Goal: Task Accomplishment & Management: Manage account settings

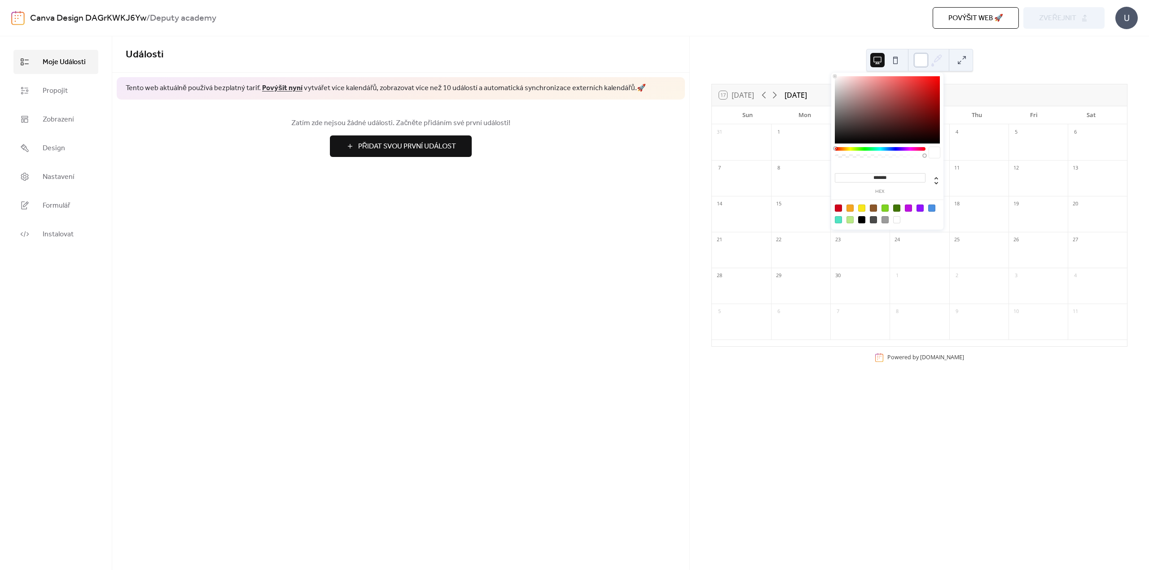
click at [923, 59] on div at bounding box center [921, 60] width 14 height 14
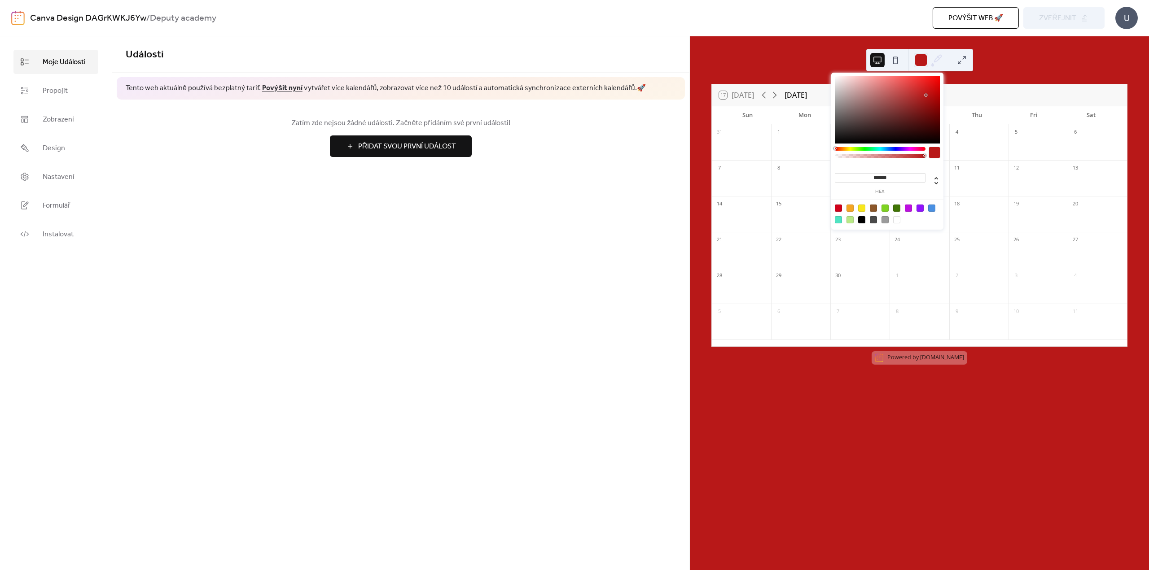
click at [926, 95] on div at bounding box center [887, 109] width 105 height 67
click at [914, 91] on div at bounding box center [887, 109] width 105 height 67
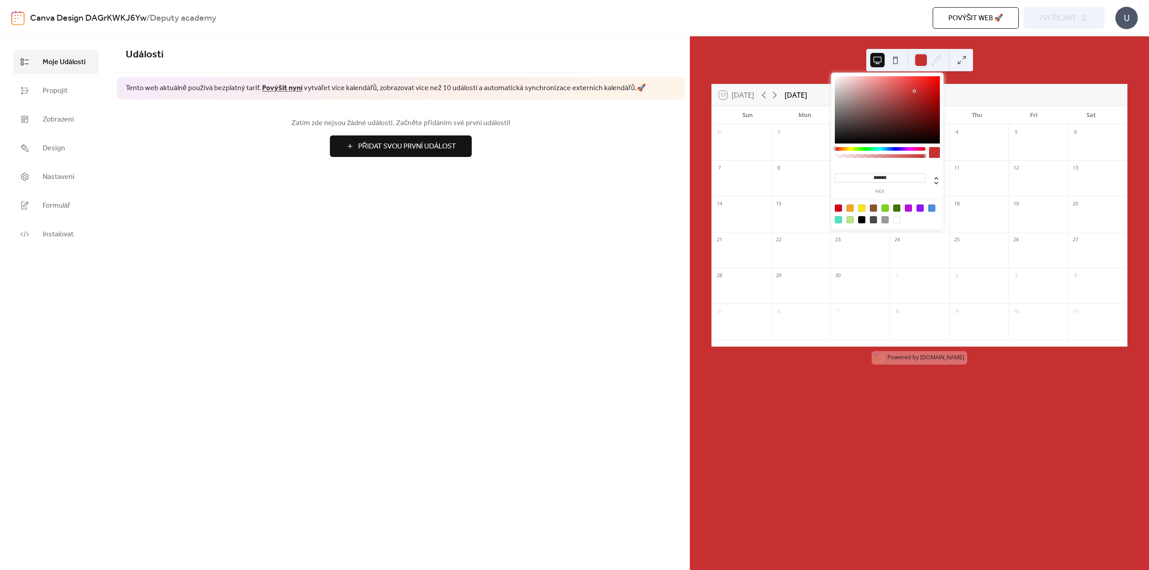
type input "*******"
click at [920, 84] on div at bounding box center [887, 109] width 105 height 67
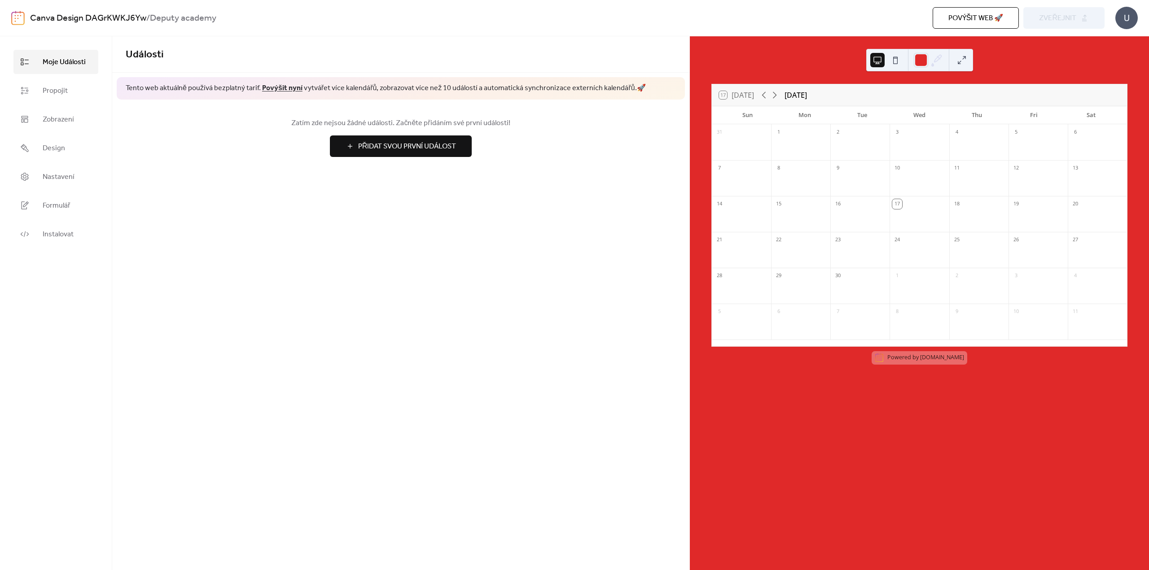
click at [824, 59] on div "17 [DATE] [DATE] Sun Mon Tue Wed Thu Fri Sat 31 1 2 3 4 5 6 7 8 9 10 11 12 13 1…" at bounding box center [919, 303] width 459 height 534
click at [441, 149] on span "Přidat Svou První Událost" at bounding box center [407, 146] width 98 height 11
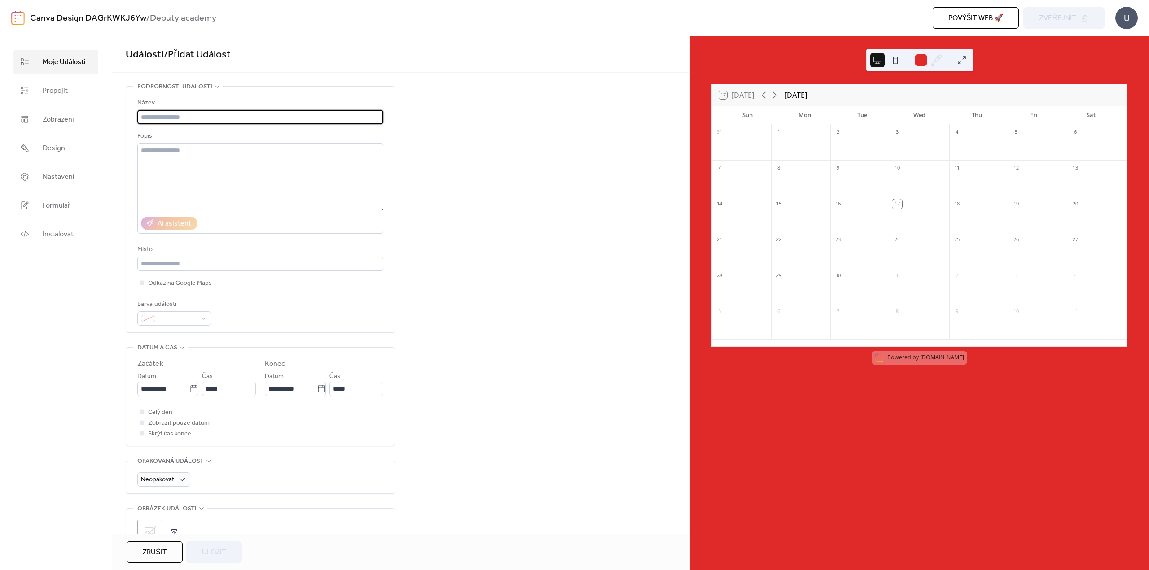
click at [169, 116] on input "text" at bounding box center [260, 117] width 246 height 14
type input "*"
type input "**********"
click at [228, 267] on input "text" at bounding box center [260, 264] width 246 height 14
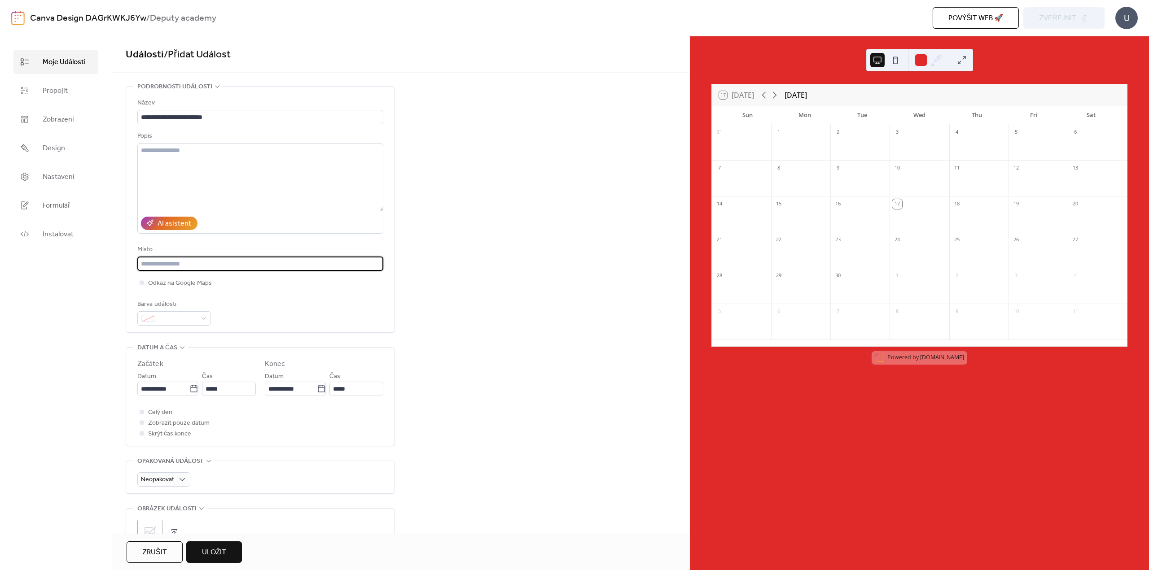
click at [244, 294] on div "**********" at bounding box center [260, 212] width 246 height 228
click at [191, 392] on icon at bounding box center [193, 389] width 9 height 9
click at [189, 392] on input "**********" at bounding box center [163, 389] width 52 height 14
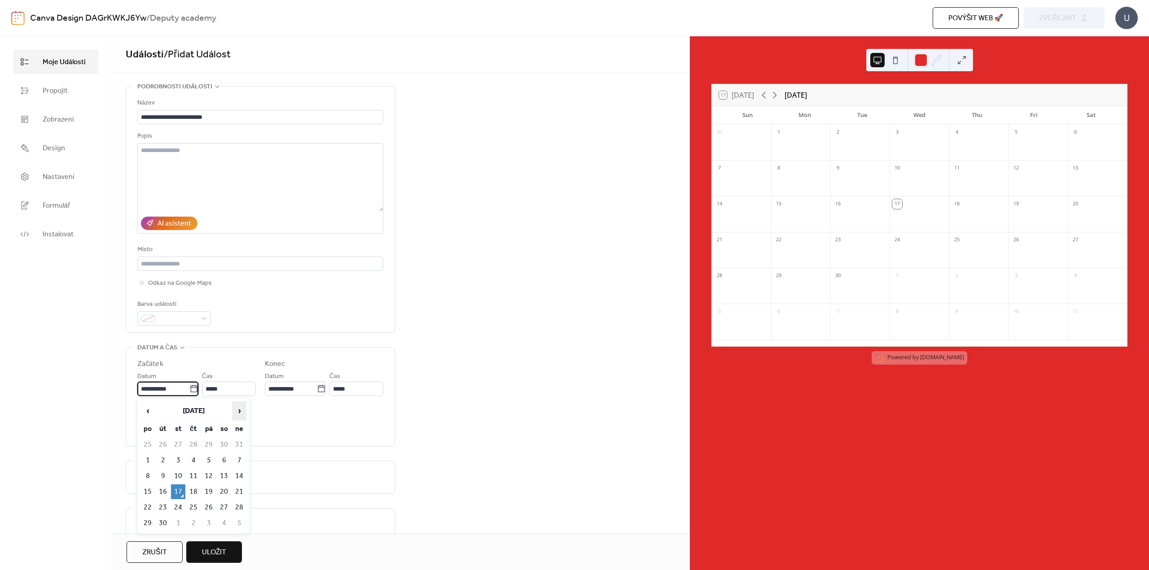
click at [239, 416] on span "›" at bounding box center [238, 411] width 13 height 18
click at [154, 459] on td "6" at bounding box center [147, 460] width 14 height 15
type input "**********"
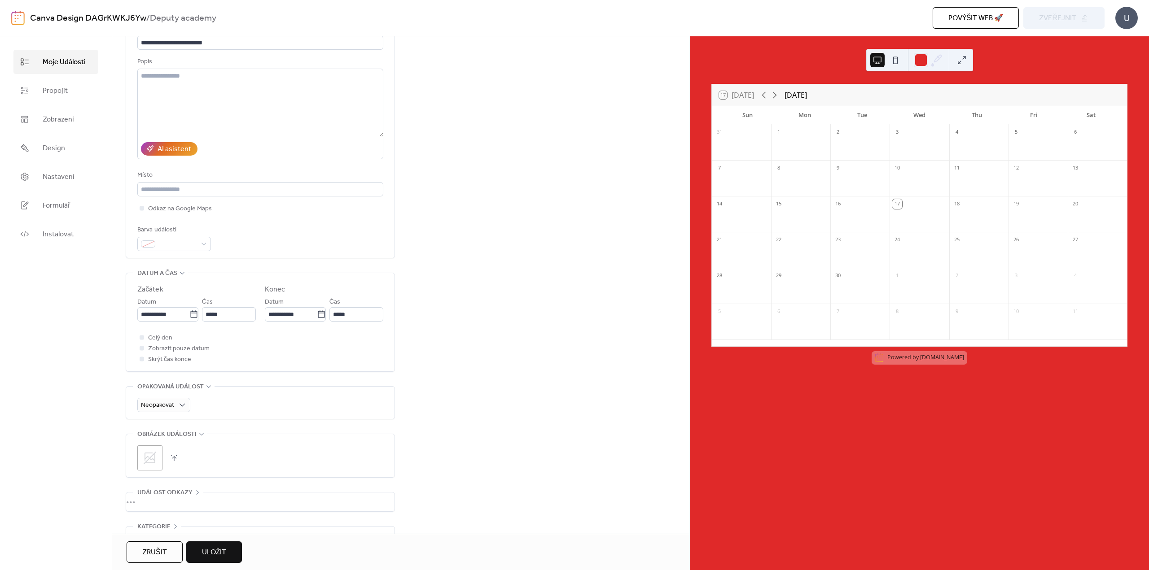
scroll to position [132, 0]
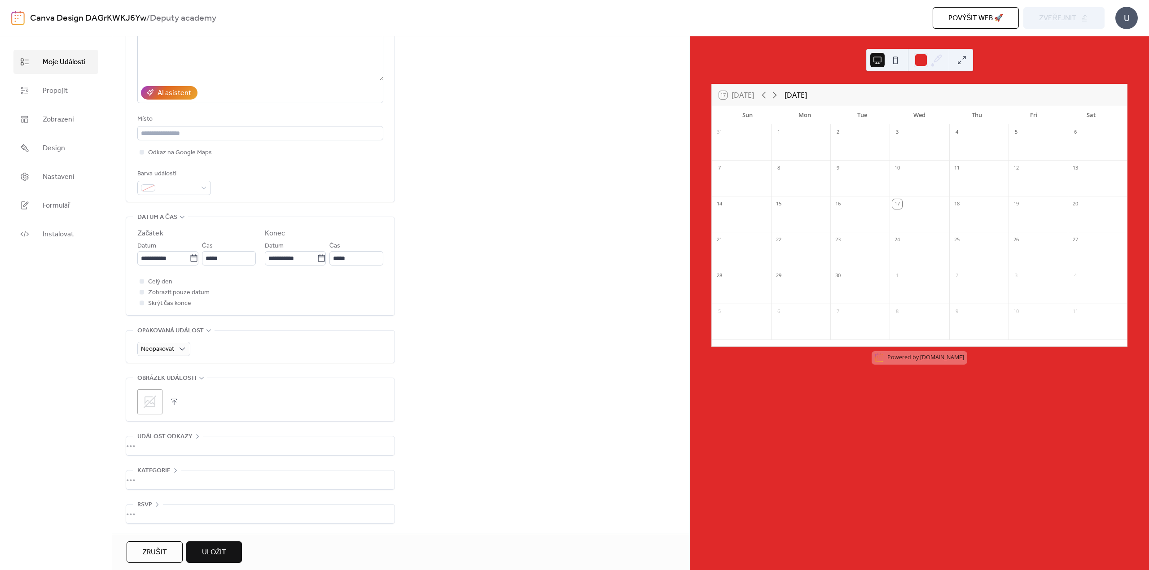
click at [236, 548] on button "Uložit" at bounding box center [214, 553] width 56 height 22
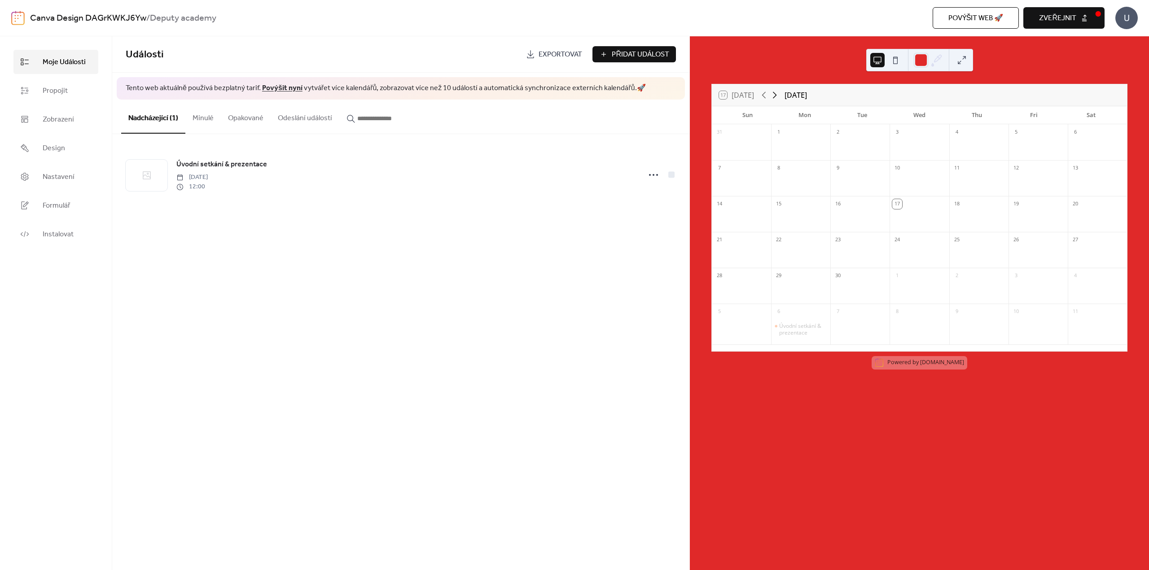
click at [777, 93] on icon at bounding box center [774, 95] width 11 height 11
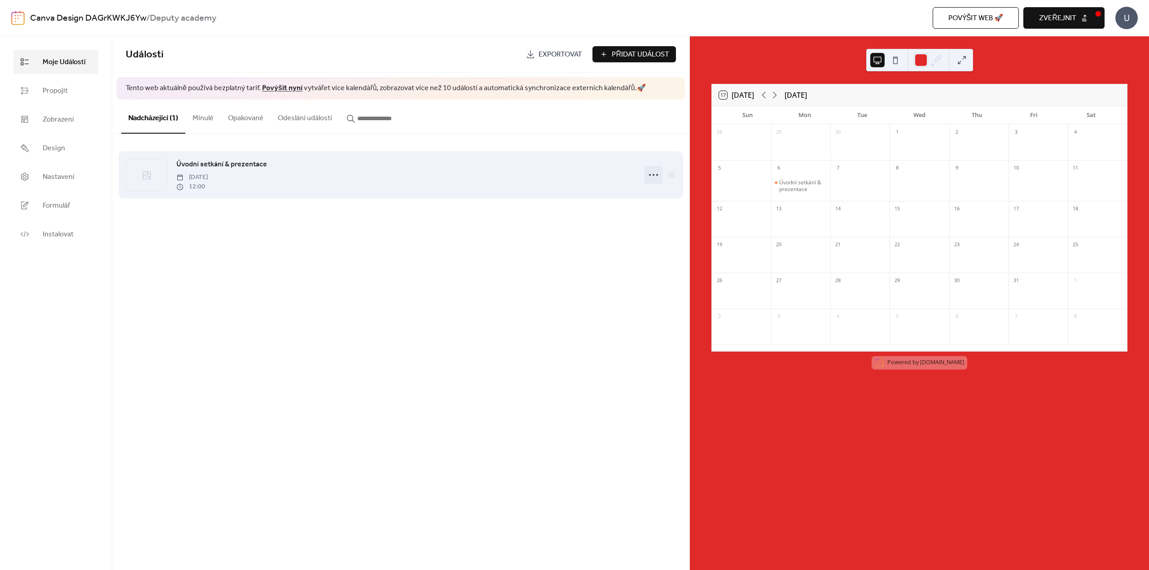
click at [650, 177] on icon at bounding box center [653, 175] width 14 height 14
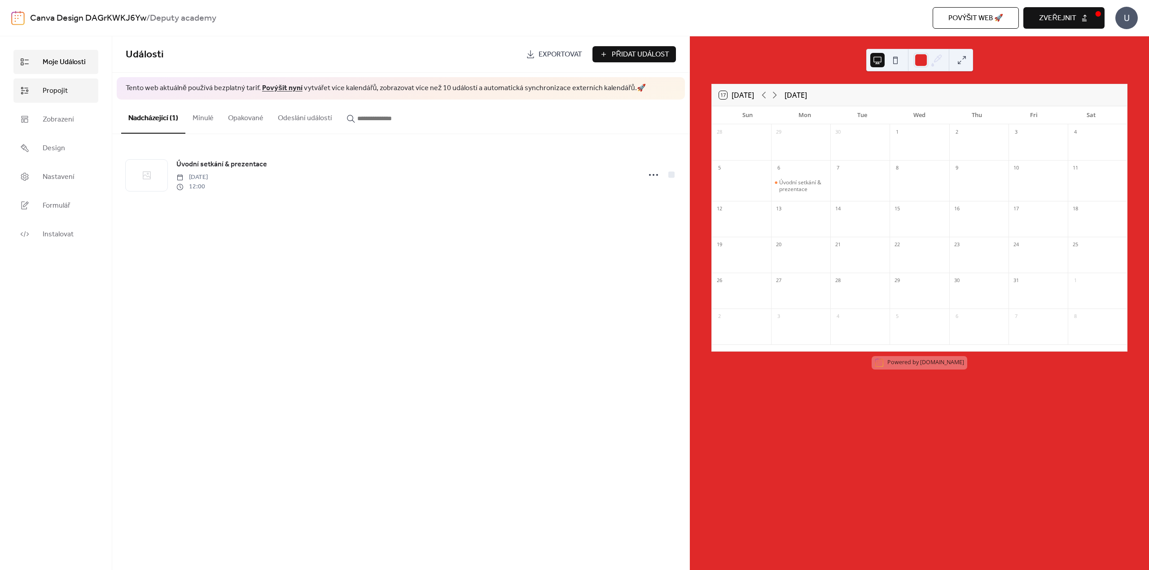
click at [59, 86] on span "Propojit" at bounding box center [55, 91] width 25 height 11
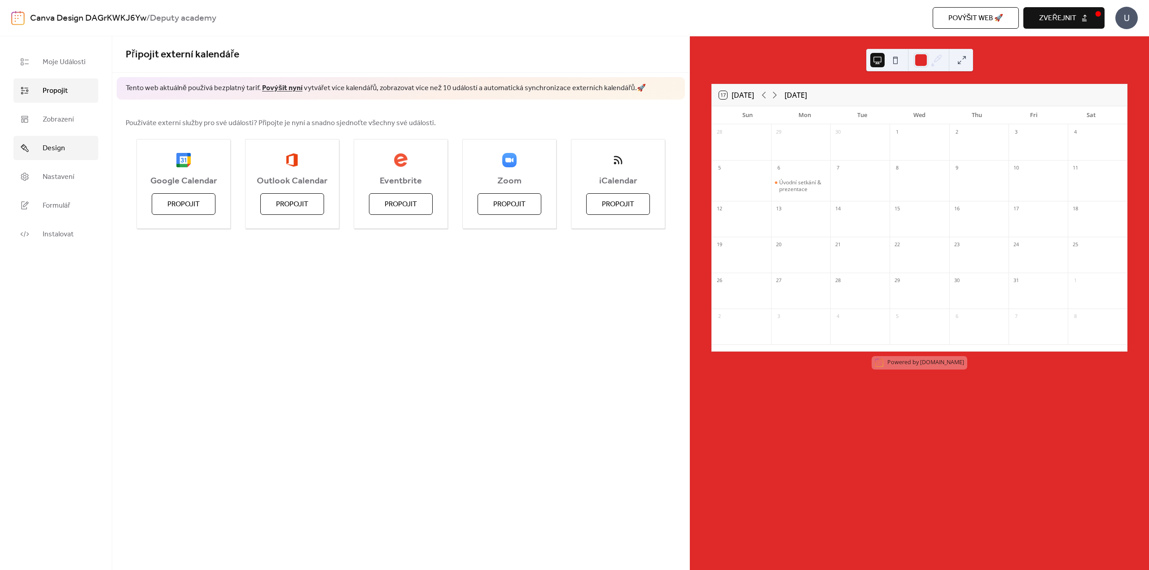
click at [54, 154] on span "Design" at bounding box center [54, 148] width 22 height 11
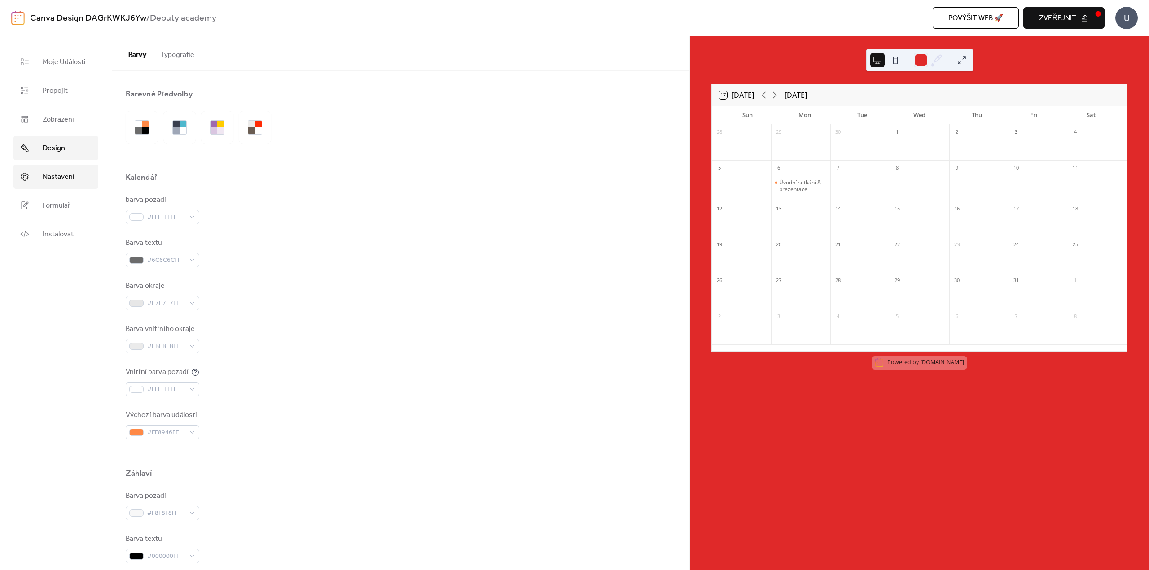
click at [57, 172] on span "Nastavení" at bounding box center [59, 177] width 32 height 11
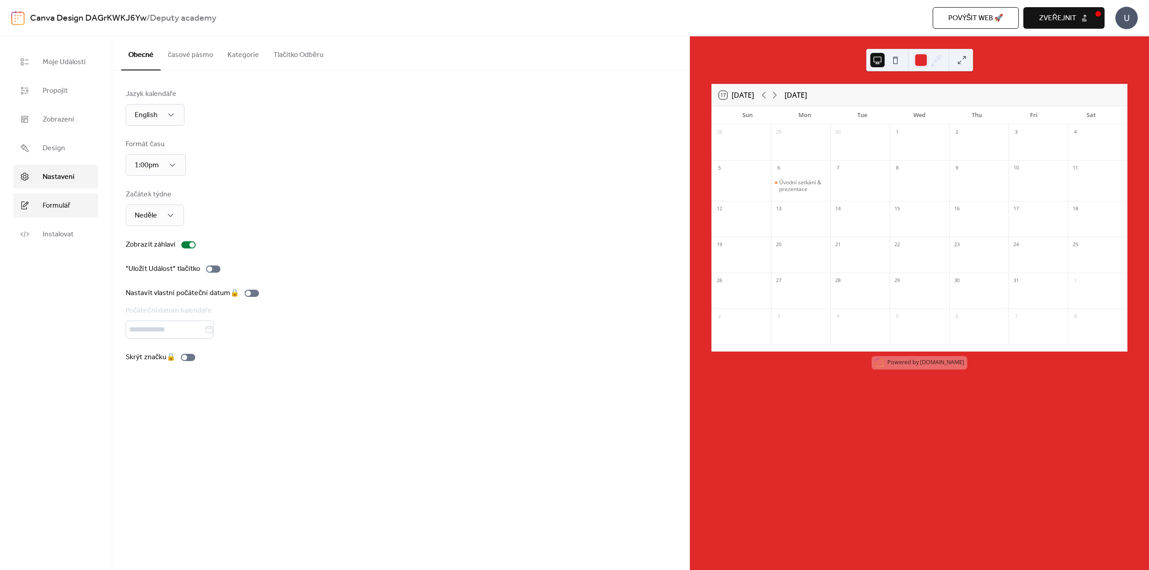
click at [62, 201] on span "Formulář" at bounding box center [56, 206] width 27 height 11
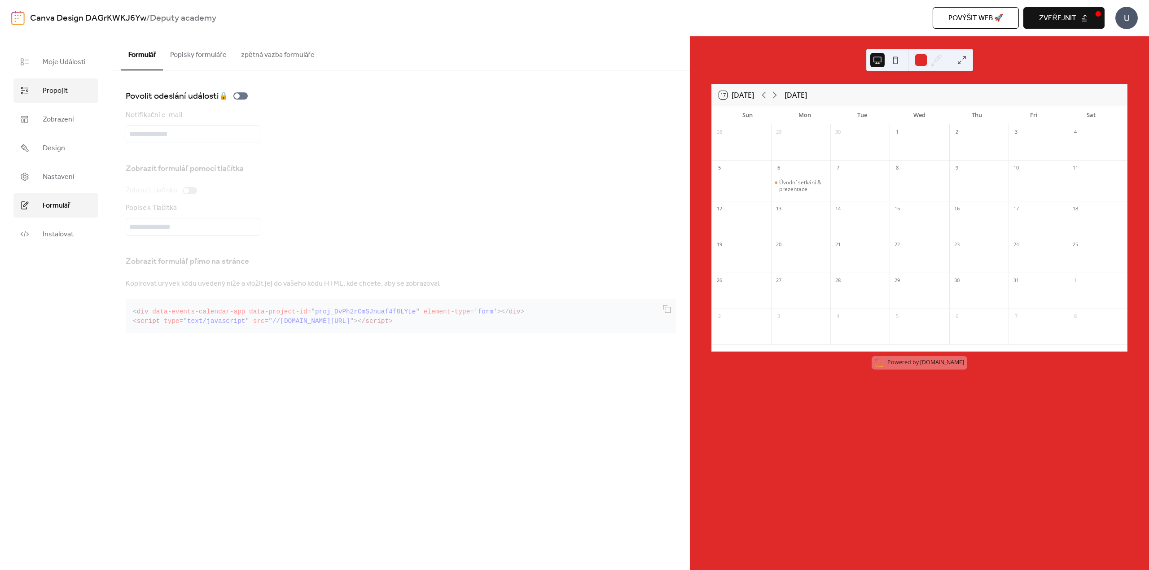
click at [59, 87] on span "Propojit" at bounding box center [55, 91] width 25 height 11
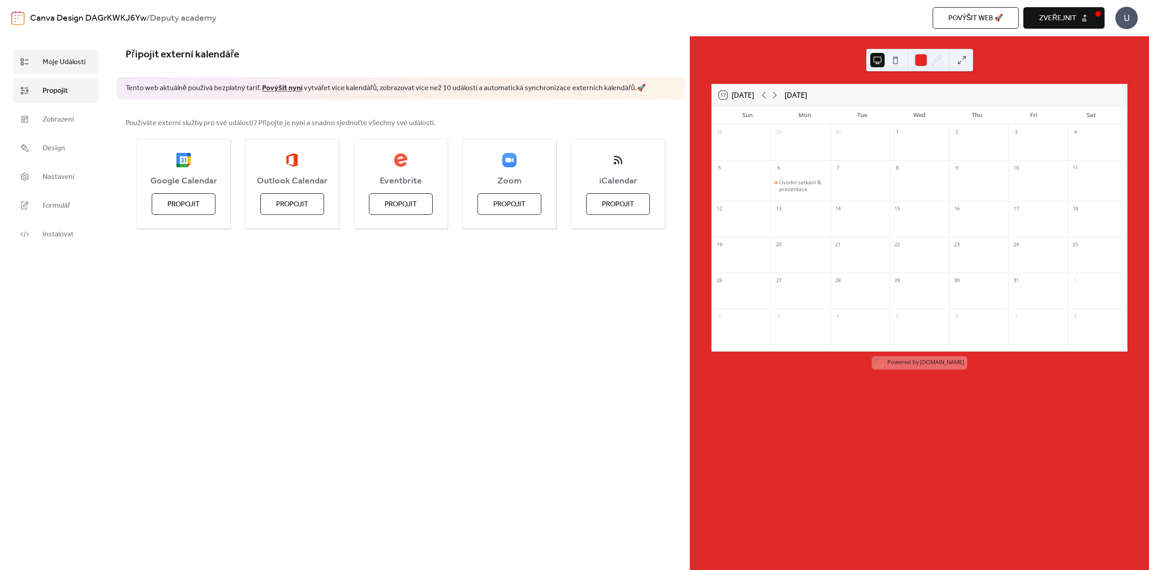
click at [64, 54] on link "Moje Události" at bounding box center [55, 62] width 85 height 24
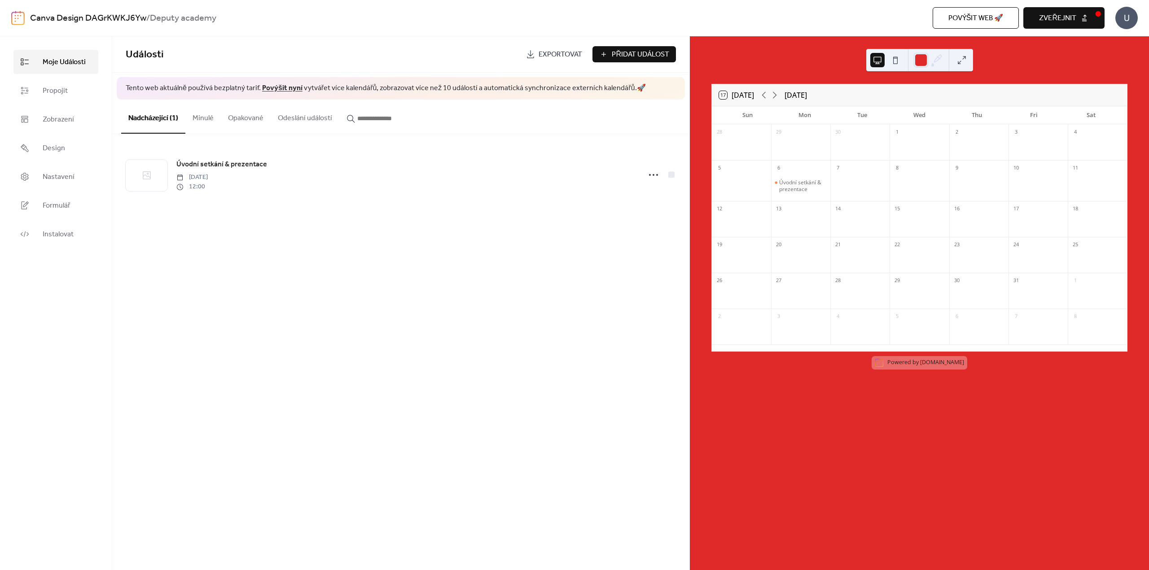
click at [567, 56] on span "Exportovat" at bounding box center [560, 54] width 44 height 11
click at [1053, 14] on span "Zveřejnit" at bounding box center [1057, 18] width 37 height 11
click at [54, 154] on span "Design" at bounding box center [54, 148] width 22 height 11
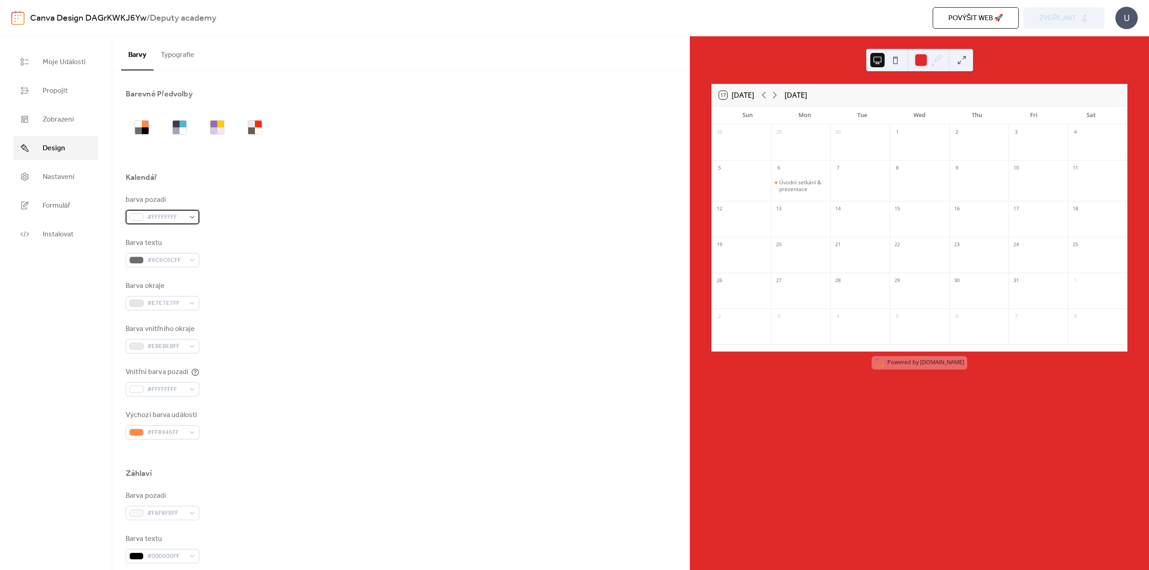
click at [160, 217] on span "#FFFFFFFF" at bounding box center [166, 217] width 38 height 11
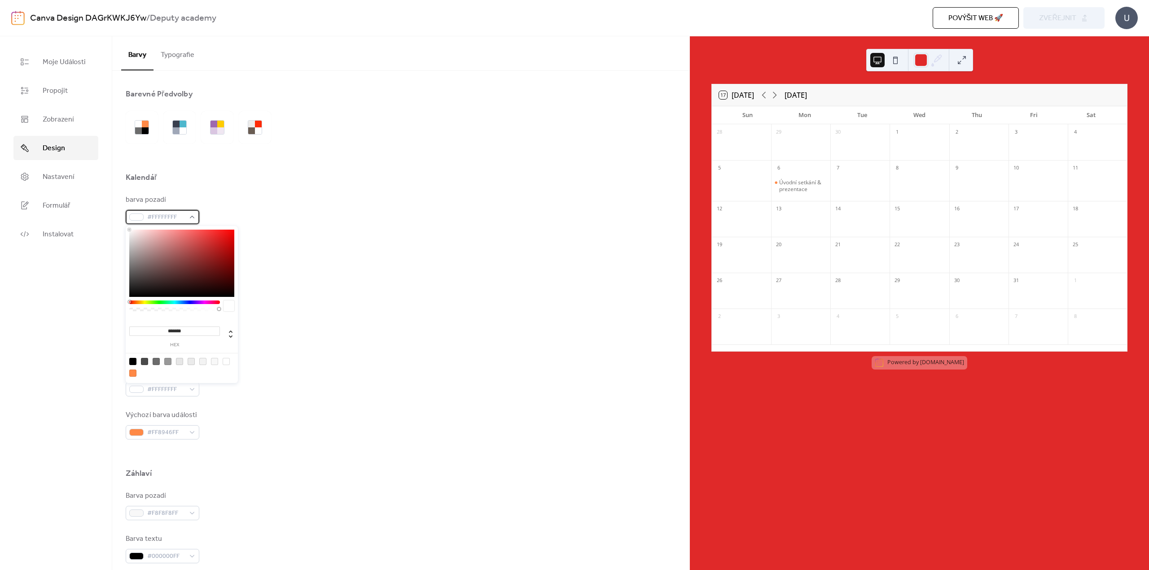
click at [160, 217] on span "#FFFFFFFF" at bounding box center [166, 217] width 38 height 11
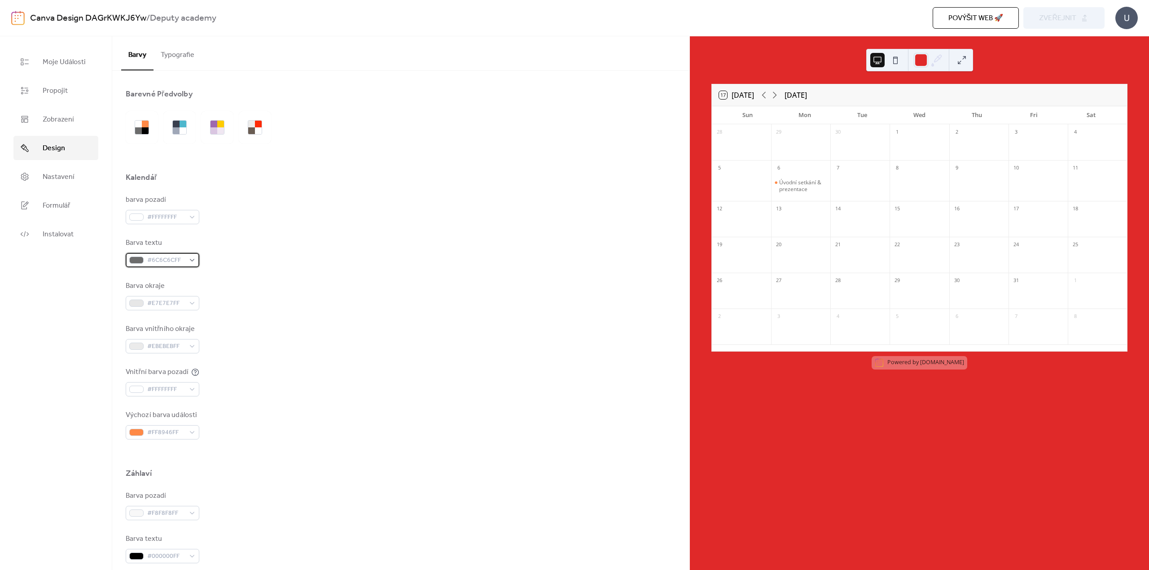
click at [189, 258] on div "#6C6C6CFF" at bounding box center [163, 260] width 74 height 14
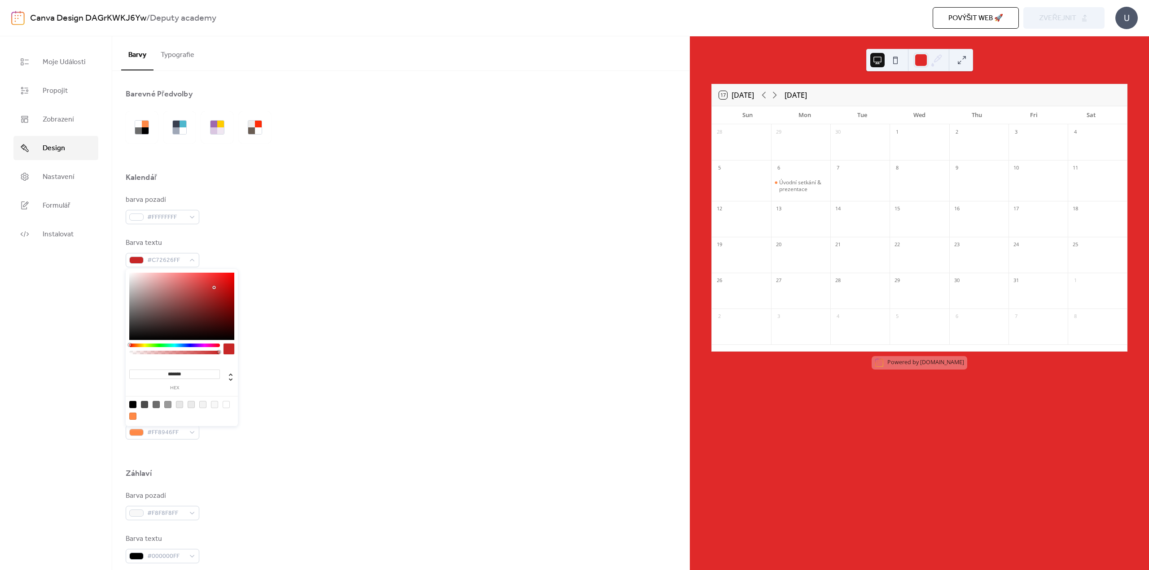
type input "*******"
drag, startPoint x: 129, startPoint y: 311, endPoint x: 215, endPoint y: 290, distance: 88.3
click at [215, 290] on div at bounding box center [215, 290] width 2 height 2
click at [313, 287] on div "Barva okraje #E7E7E7FF" at bounding box center [401, 296] width 550 height 30
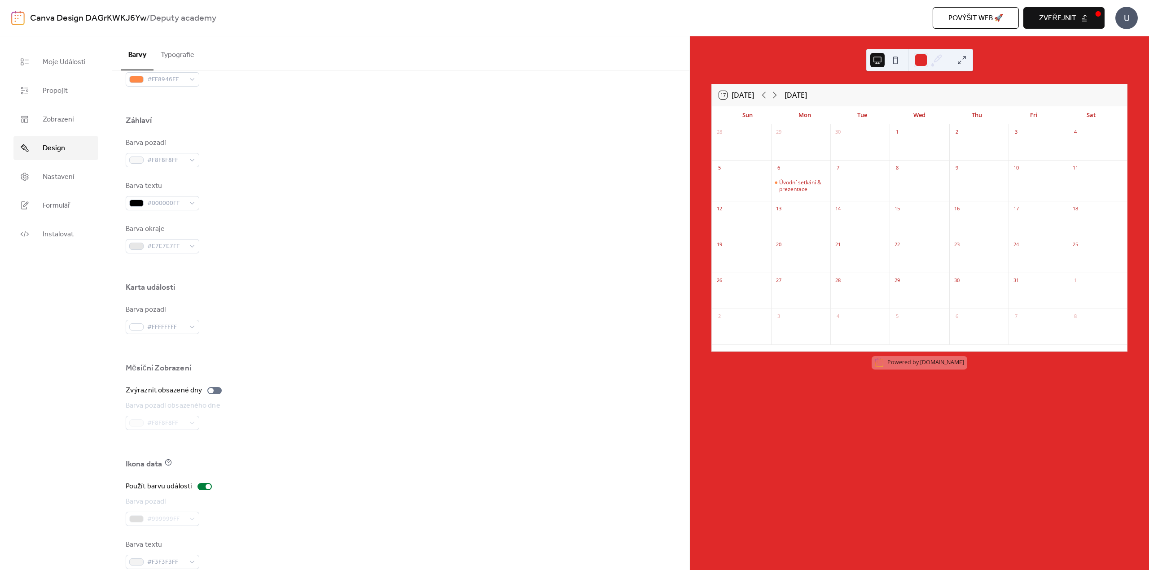
scroll to position [370, 0]
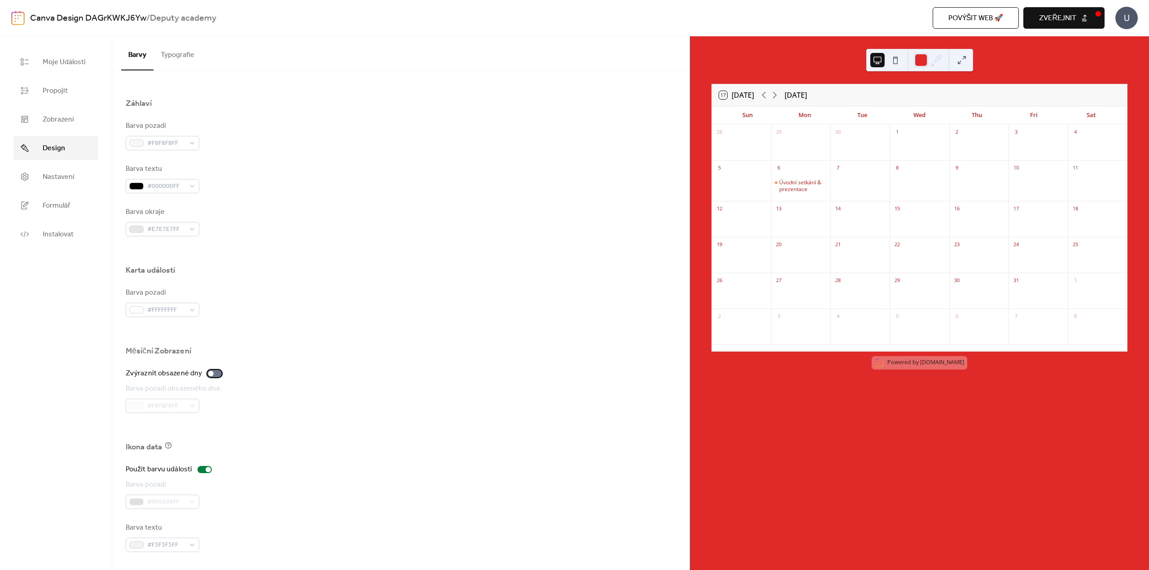
click at [217, 372] on div at bounding box center [214, 373] width 14 height 7
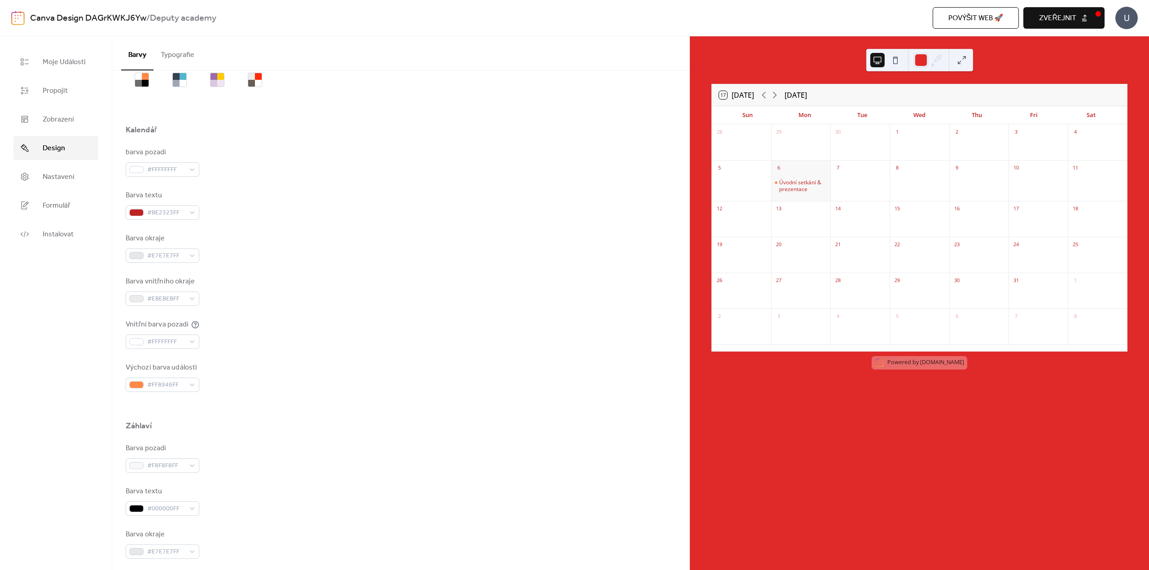
scroll to position [0, 0]
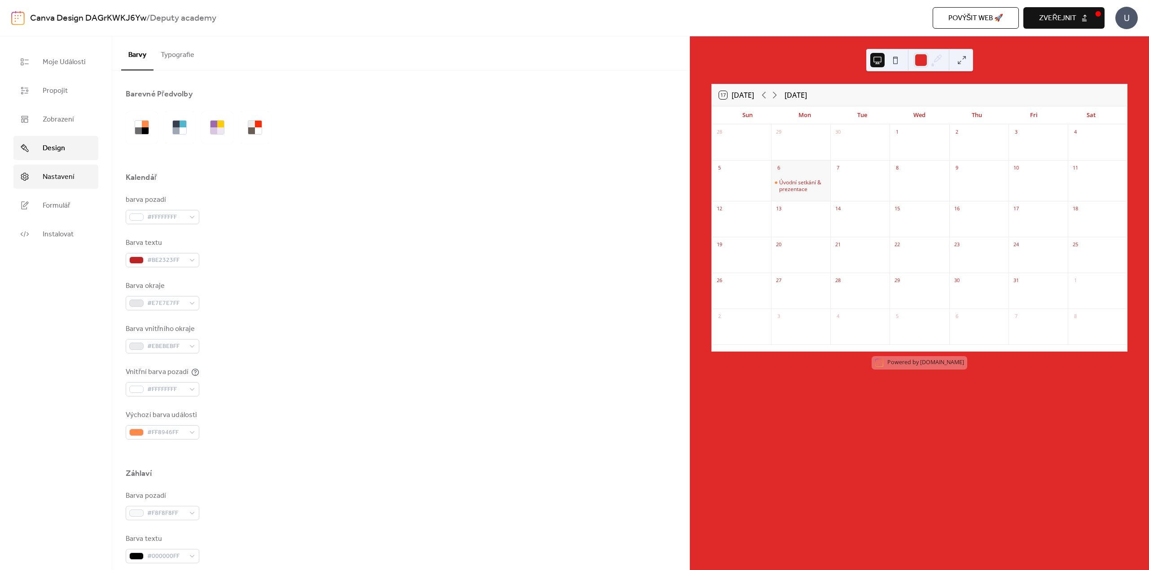
click at [49, 181] on span "Nastavení" at bounding box center [59, 177] width 32 height 11
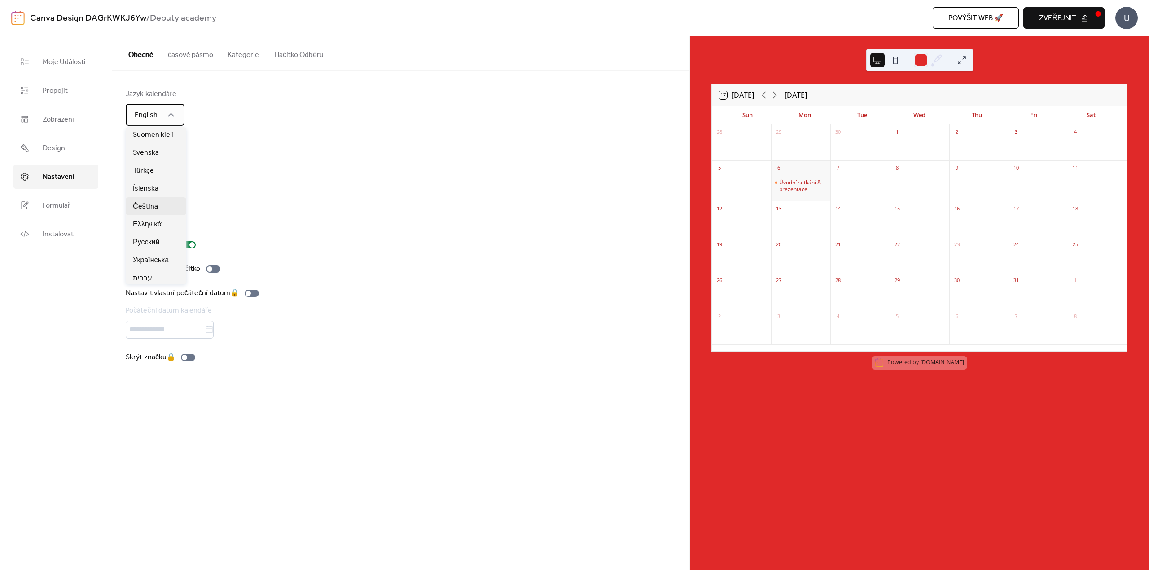
scroll to position [378, 0]
click at [148, 208] on span "Čeština" at bounding box center [145, 207] width 25 height 11
click at [177, 167] on div "1:00pm" at bounding box center [156, 165] width 60 height 22
click at [171, 165] on icon at bounding box center [173, 165] width 6 height 3
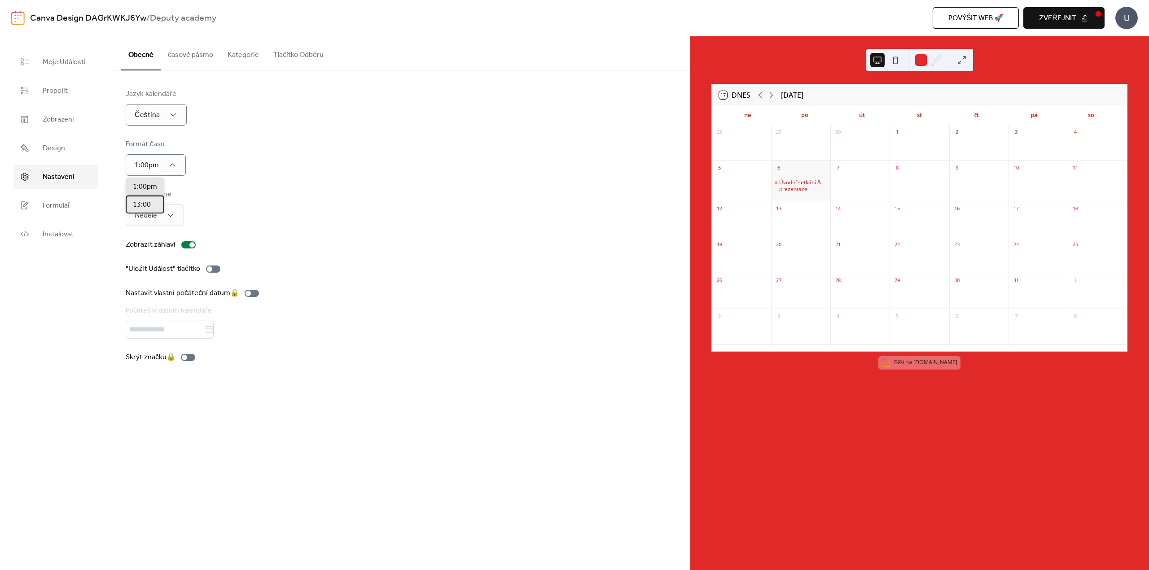
click at [149, 198] on div "13:00" at bounding box center [145, 205] width 39 height 18
click at [140, 249] on div "Pondělí" at bounding box center [144, 255] width 37 height 18
click at [271, 232] on div "Jazyk kalendáře Čeština Formát času 13:00 Začátek týdne Pondělí Zobrazit záhlav…" at bounding box center [401, 226] width 550 height 274
click at [183, 244] on div at bounding box center [188, 244] width 14 height 7
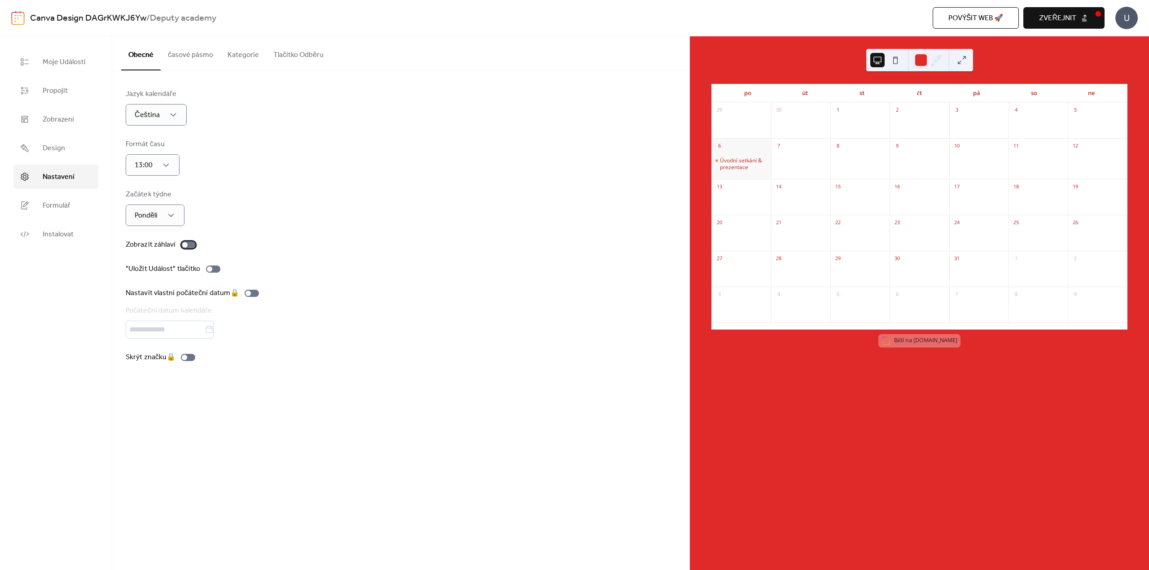
click at [190, 245] on div at bounding box center [188, 244] width 14 height 7
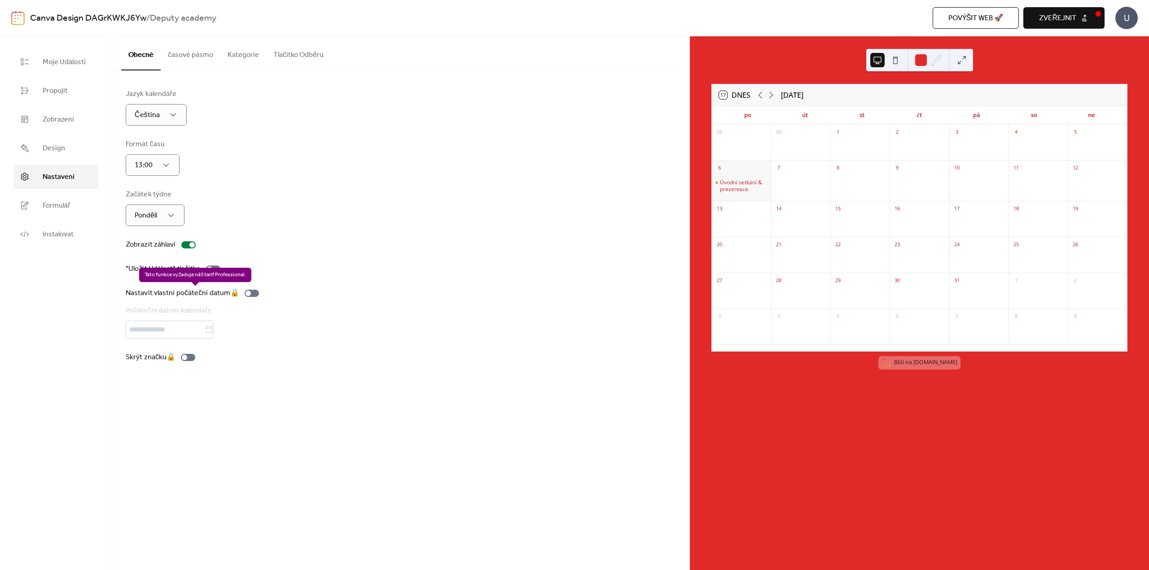
click at [301, 301] on div "Nastavit vlastní počáteční datum 🔒 Počáteční datum kalendáře" at bounding box center [401, 313] width 550 height 51
click at [206, 57] on button "časové pásmo" at bounding box center [191, 52] width 60 height 33
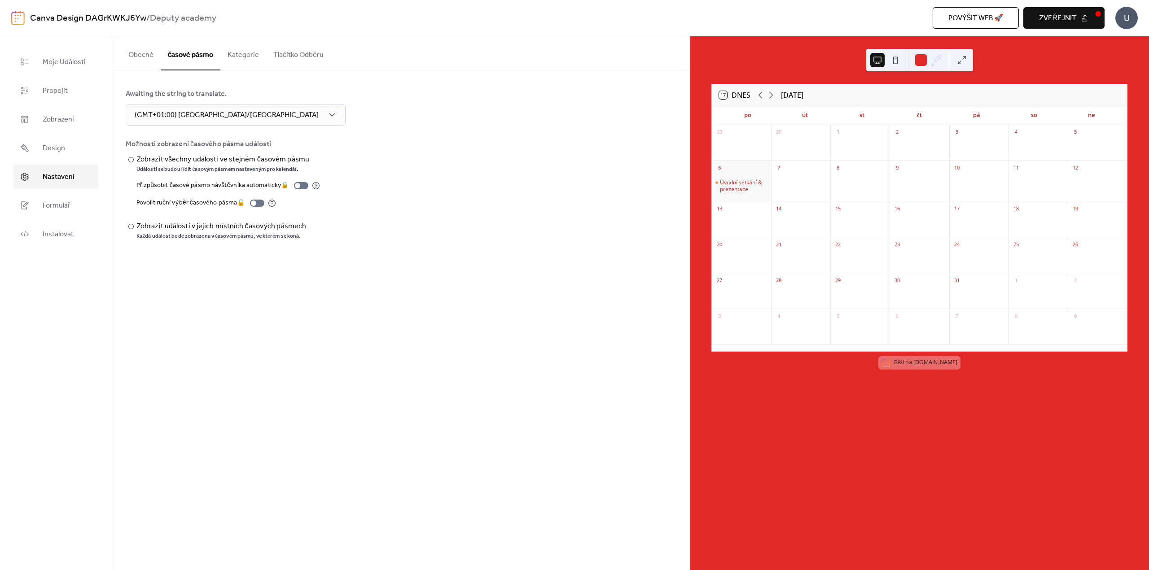
click at [237, 55] on button "Kategorie" at bounding box center [243, 52] width 46 height 33
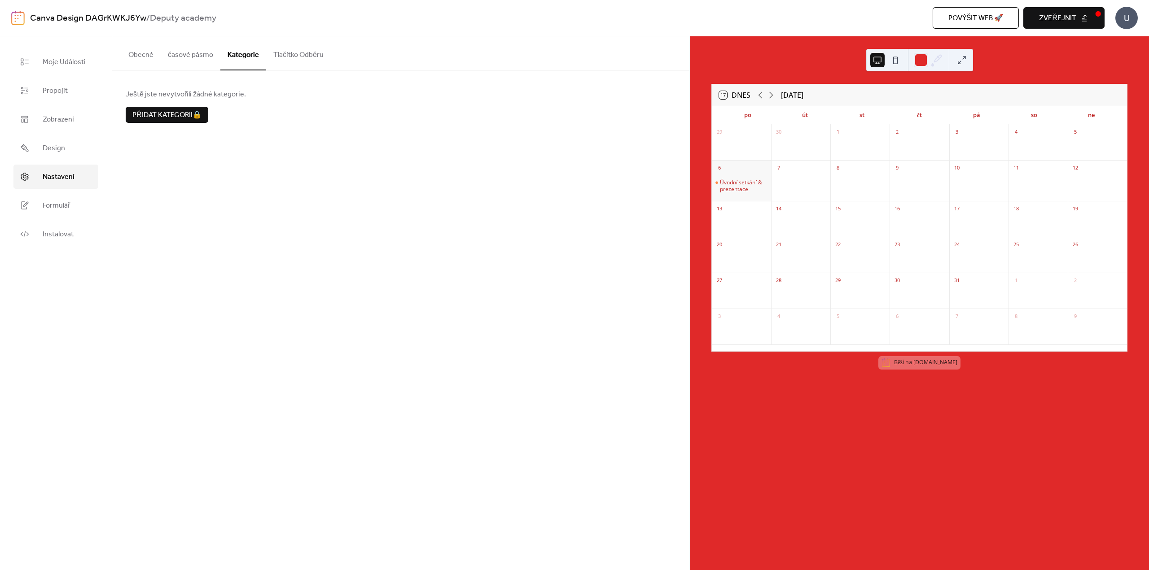
click at [271, 54] on button "Tlačítko Odběru" at bounding box center [298, 52] width 65 height 33
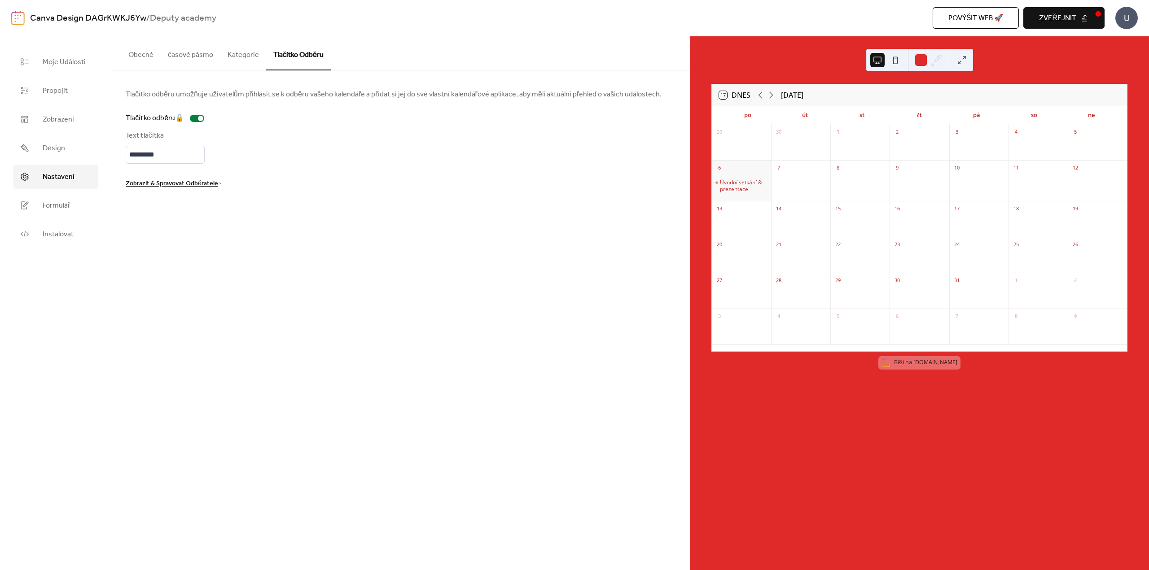
click at [150, 56] on button "Obecné" at bounding box center [140, 52] width 39 height 33
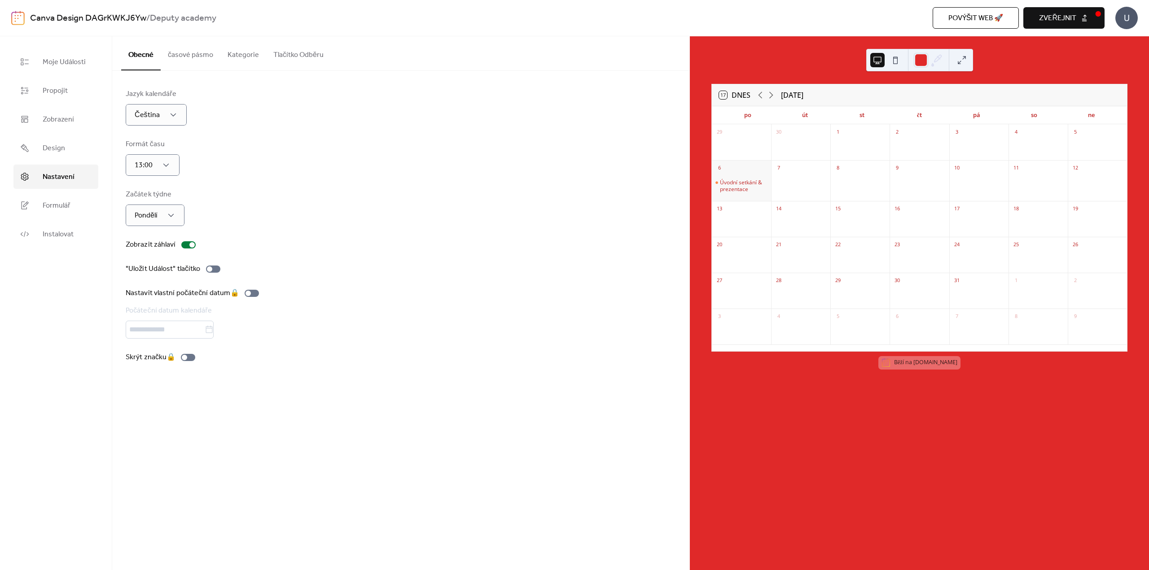
click at [379, 429] on div "Obecné časové pásmo Kategorie Tlačítko Odběru Jazyk kalendáře Čeština Formát ča…" at bounding box center [400, 303] width 577 height 534
click at [770, 97] on icon at bounding box center [771, 95] width 11 height 11
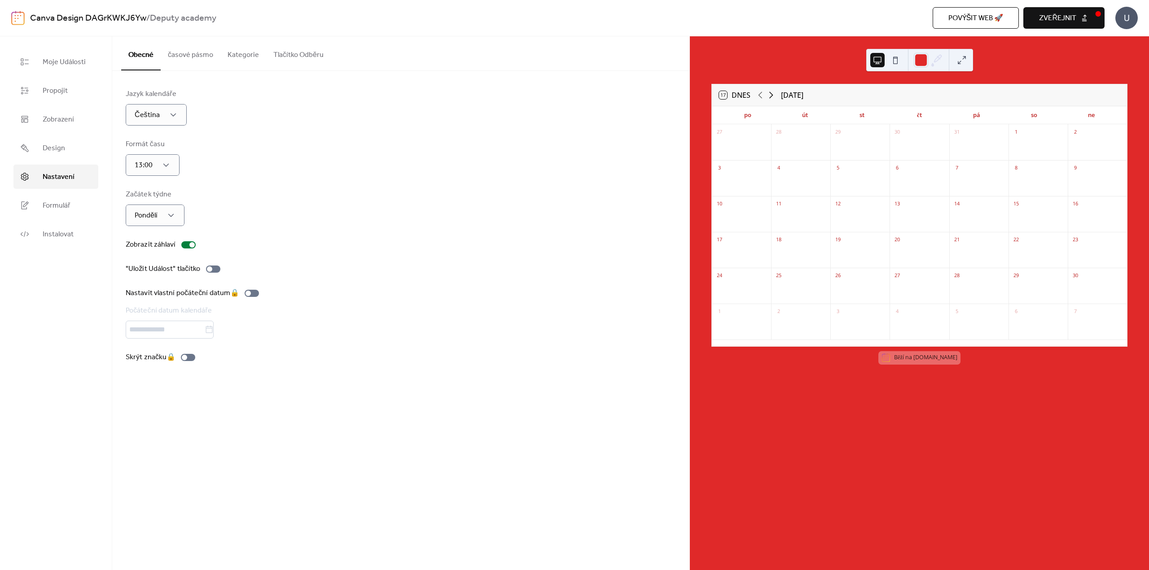
click at [770, 96] on icon at bounding box center [771, 95] width 11 height 11
click at [762, 95] on icon at bounding box center [760, 95] width 11 height 11
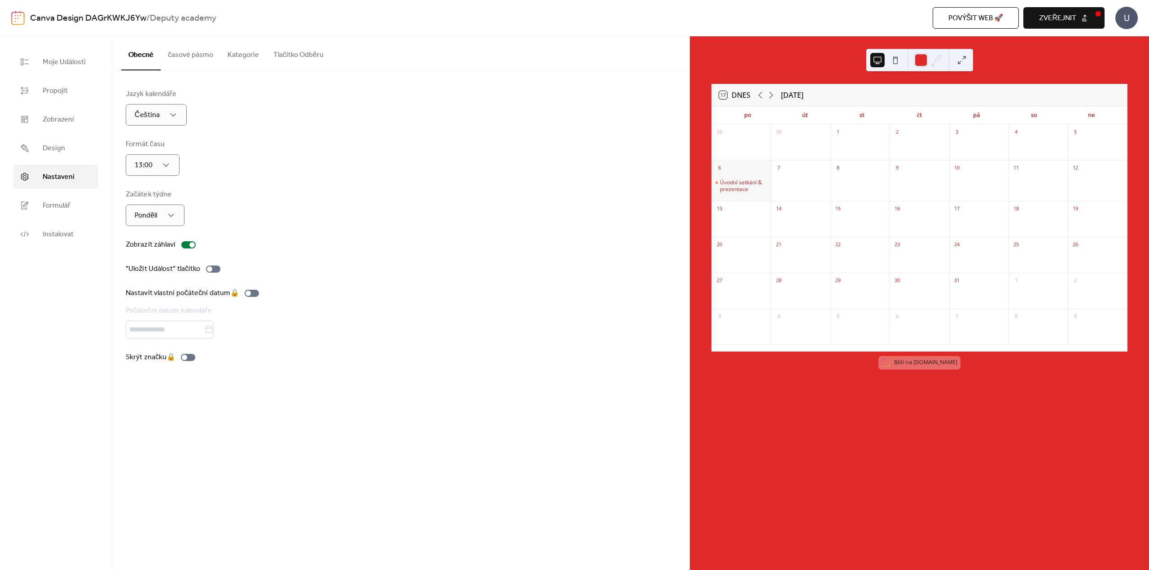
click at [584, 188] on div "Jazyk kalendáře Čeština Formát času 13:00 Začátek týdne Pondělí Zobrazit záhlav…" at bounding box center [401, 226] width 550 height 274
click at [72, 61] on span "Moje Události" at bounding box center [64, 62] width 43 height 11
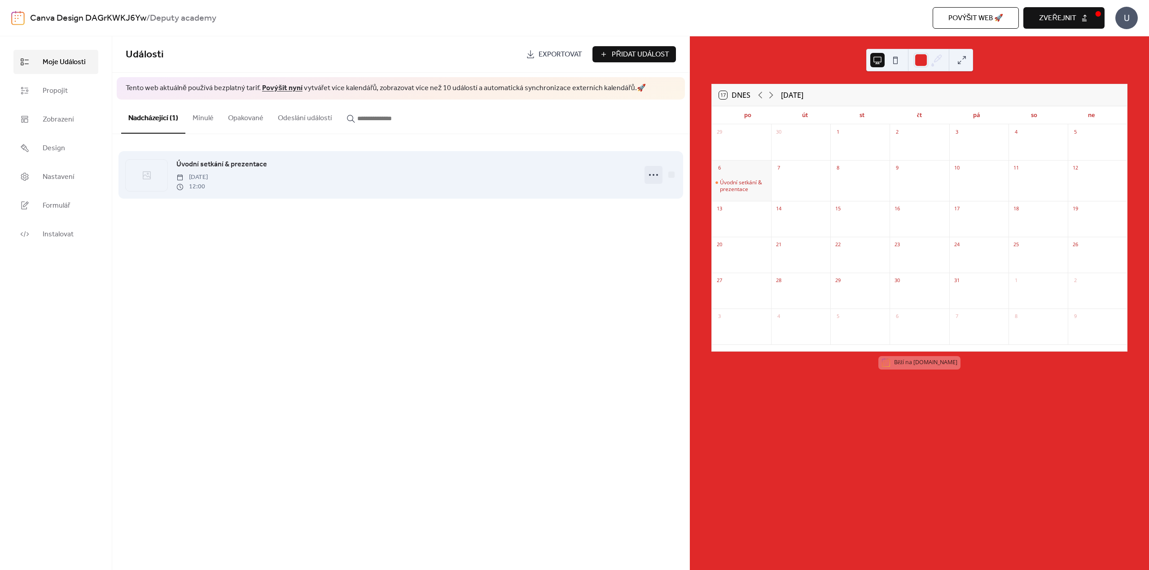
click at [652, 176] on icon at bounding box center [653, 175] width 14 height 14
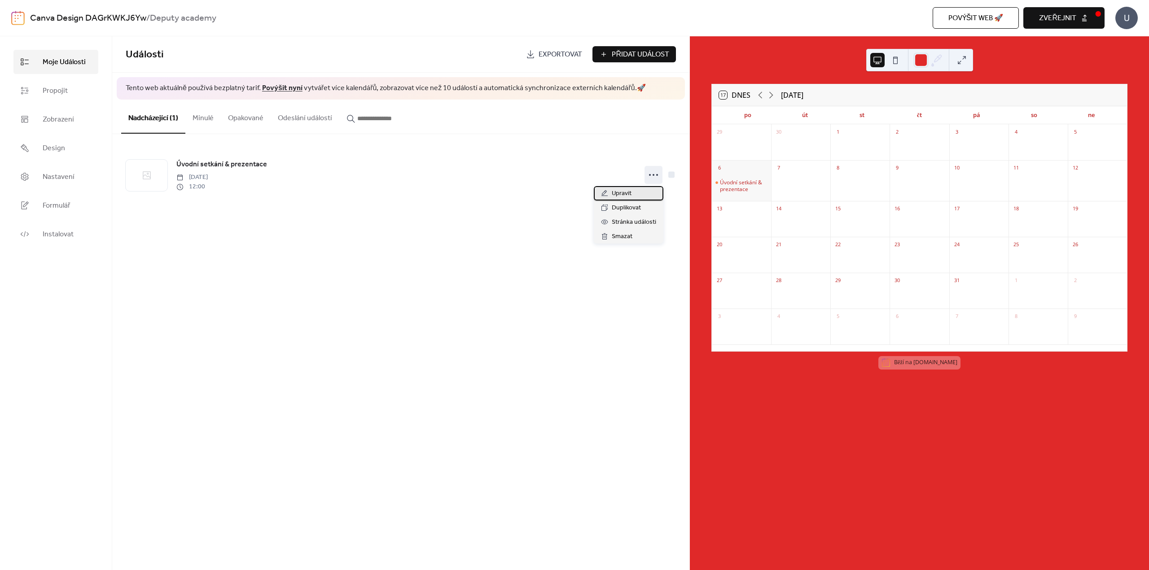
click at [631, 192] on span "Upravit" at bounding box center [622, 193] width 20 height 11
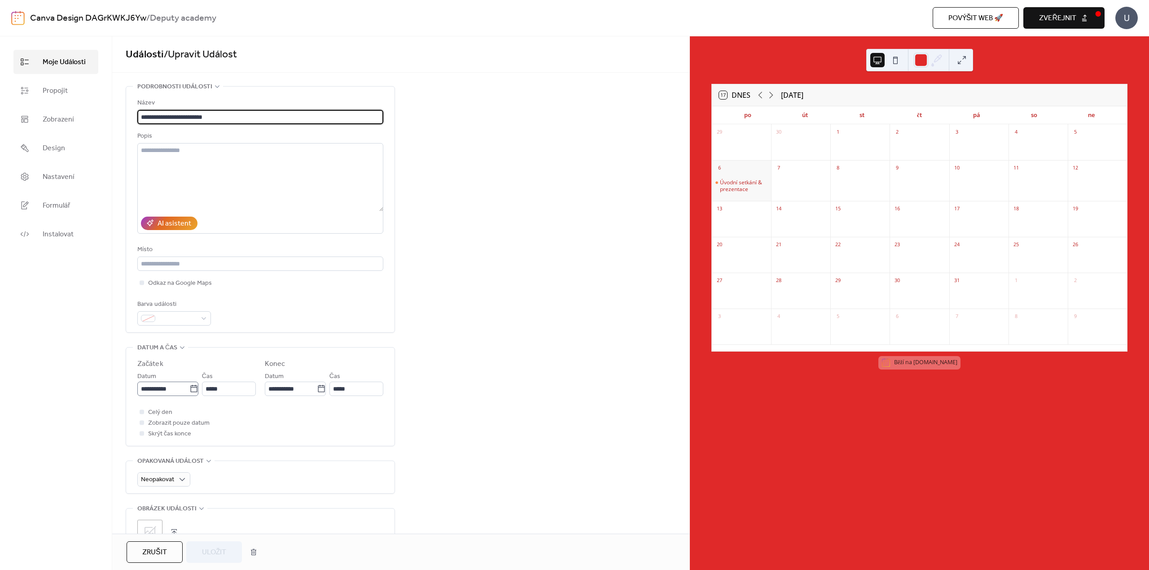
click at [193, 387] on icon at bounding box center [193, 389] width 9 height 9
click at [189, 387] on input "**********" at bounding box center [163, 389] width 52 height 14
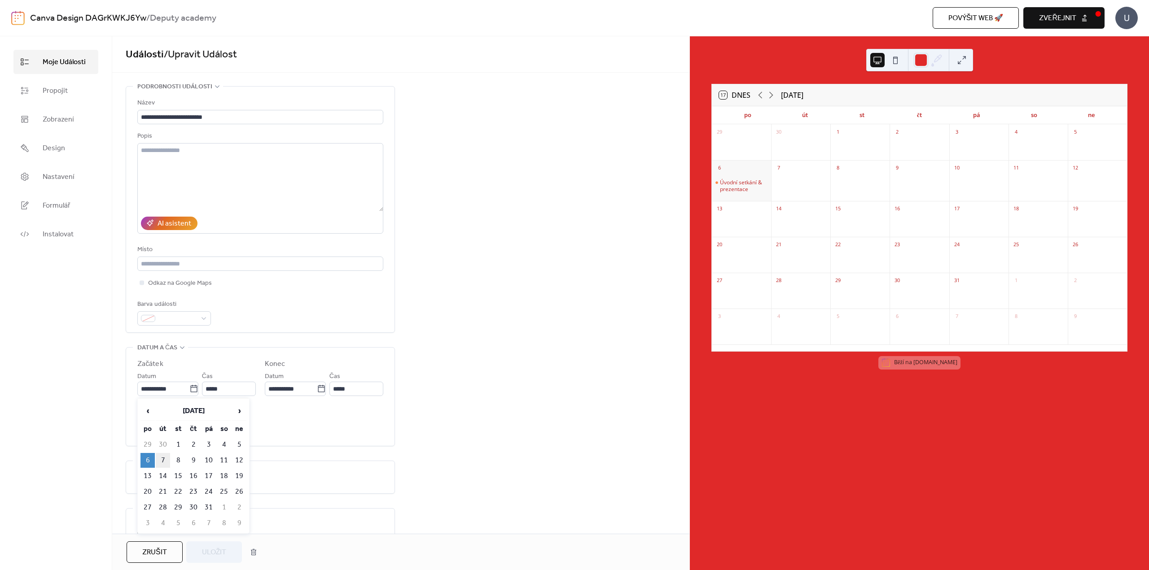
click at [162, 462] on td "7" at bounding box center [163, 460] width 14 height 15
type input "**********"
click at [245, 388] on input "*****" at bounding box center [229, 389] width 54 height 14
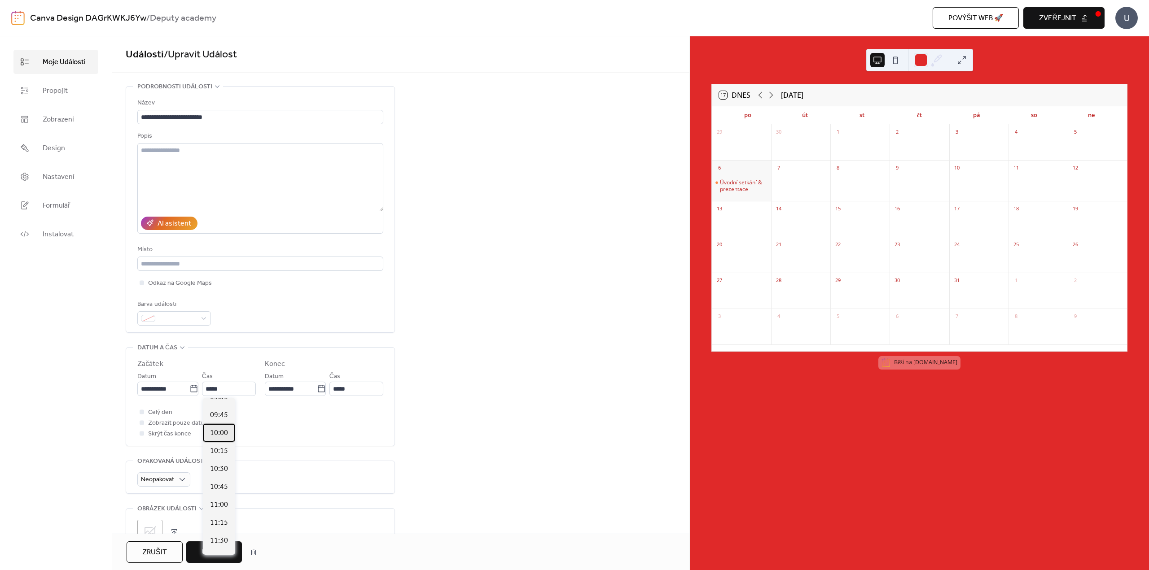
click at [222, 433] on span "10:00" at bounding box center [219, 433] width 18 height 11
type input "*****"
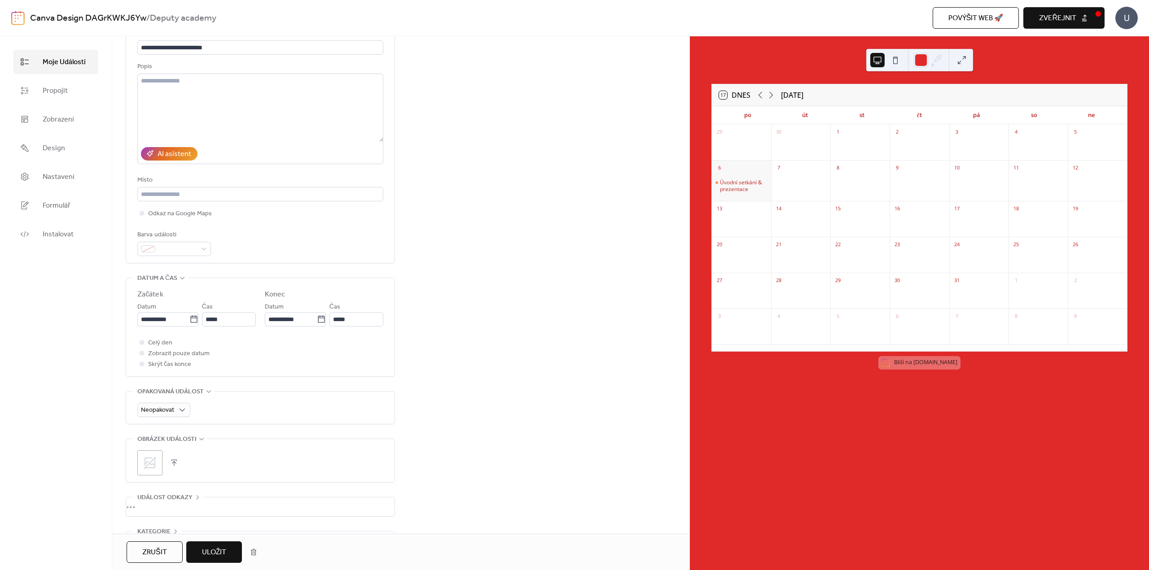
scroll to position [132, 0]
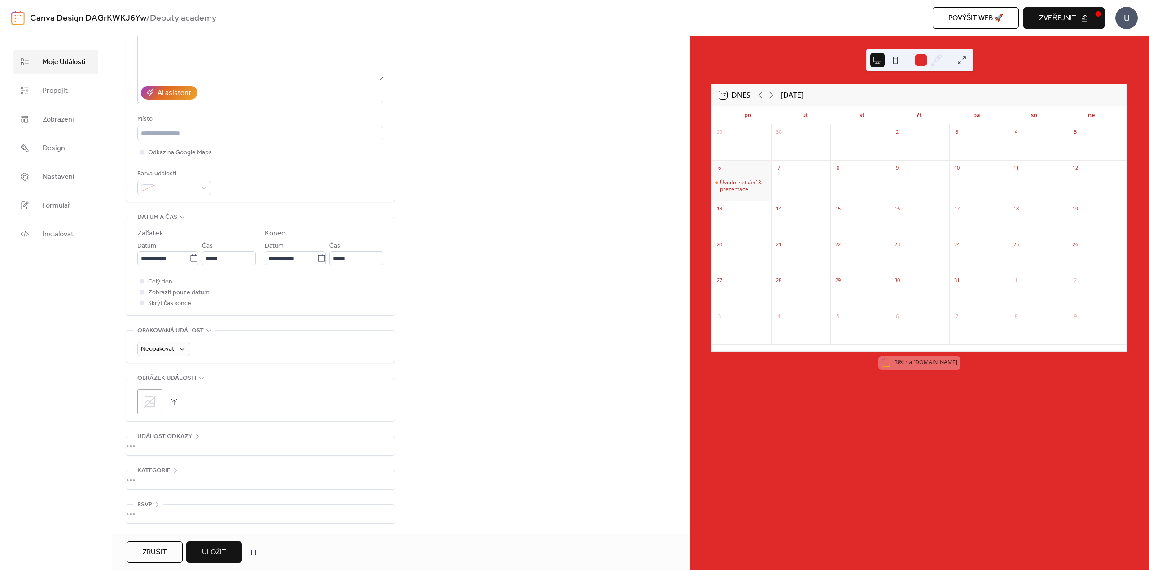
click at [224, 544] on button "Uložit" at bounding box center [214, 553] width 56 height 22
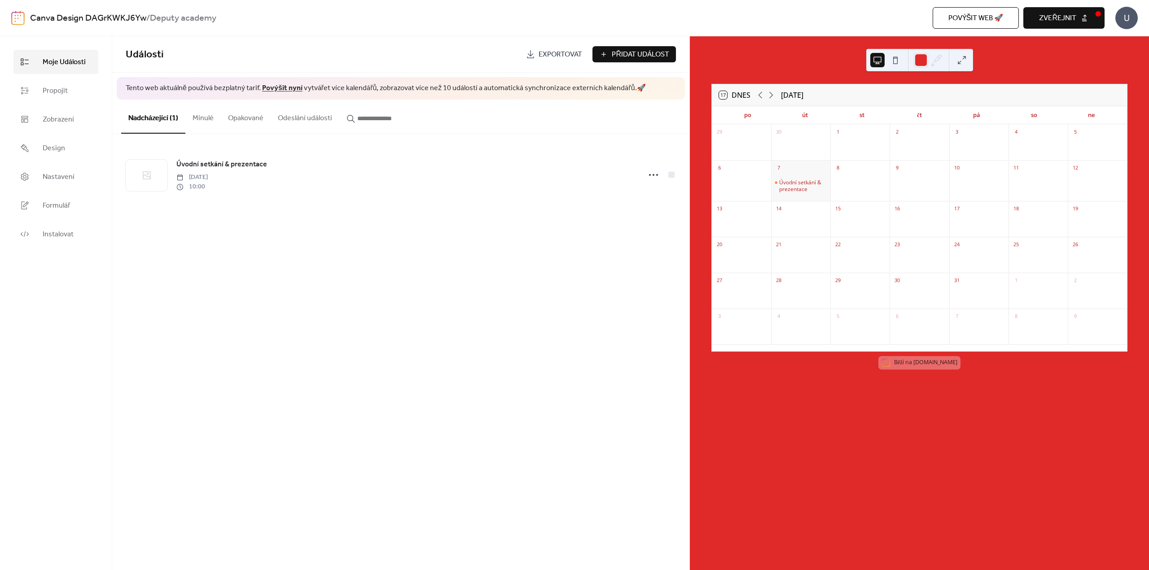
click at [616, 52] on span "Přidat Událost" at bounding box center [640, 54] width 57 height 11
